Goal: Task Accomplishment & Management: Use online tool/utility

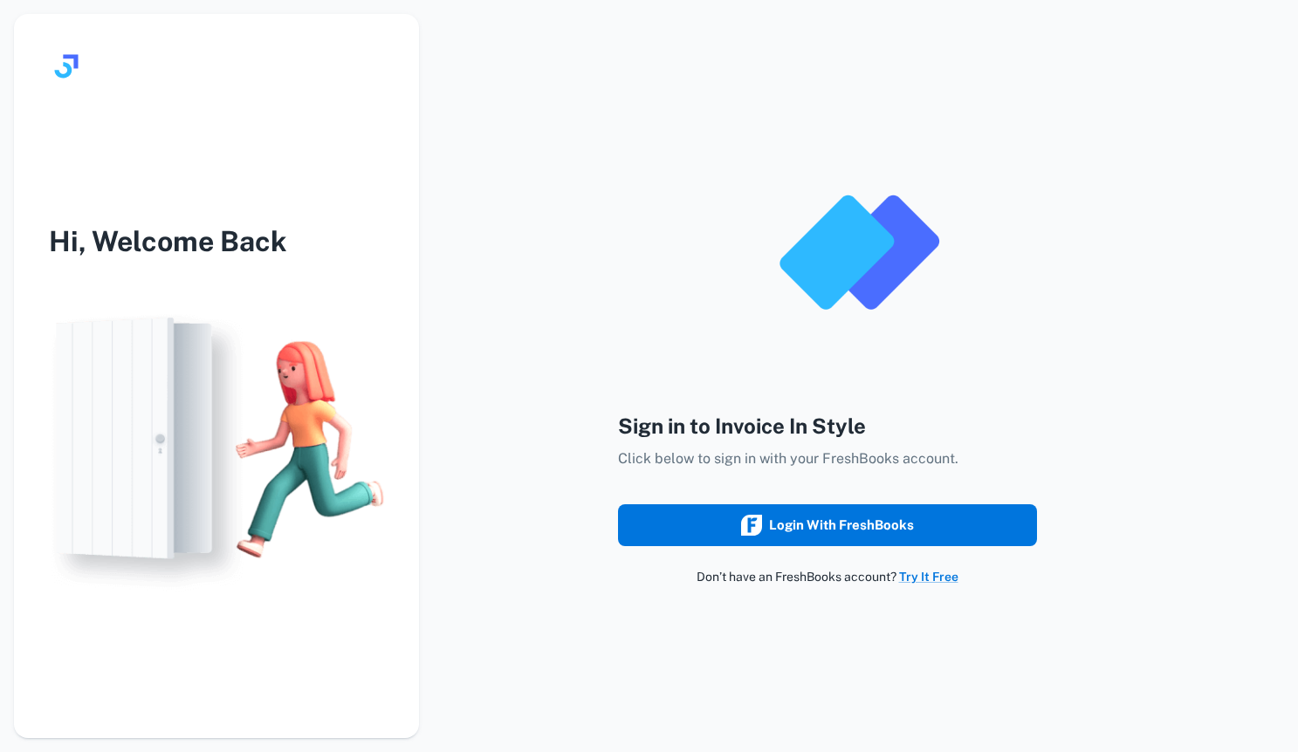
click at [918, 534] on button "Login with FreshBooks" at bounding box center [827, 525] width 419 height 42
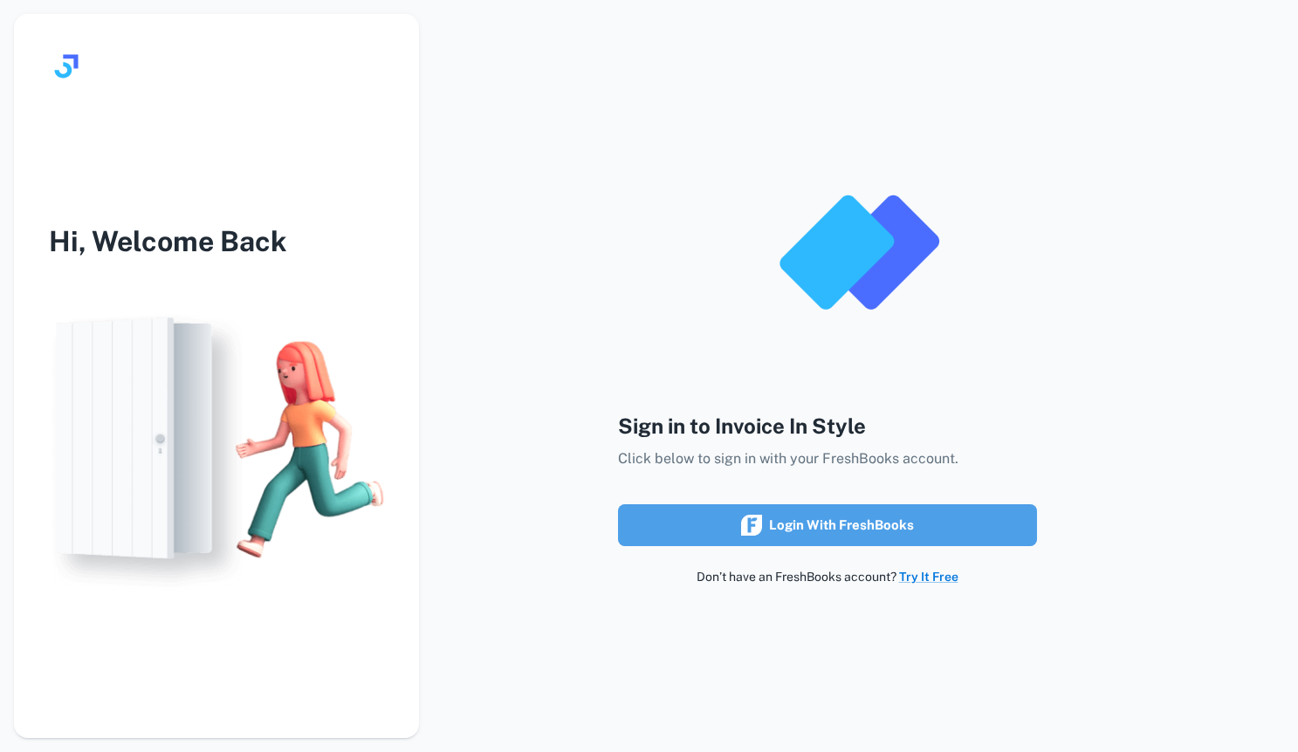
click at [980, 519] on button "Login with FreshBooks" at bounding box center [827, 525] width 419 height 42
